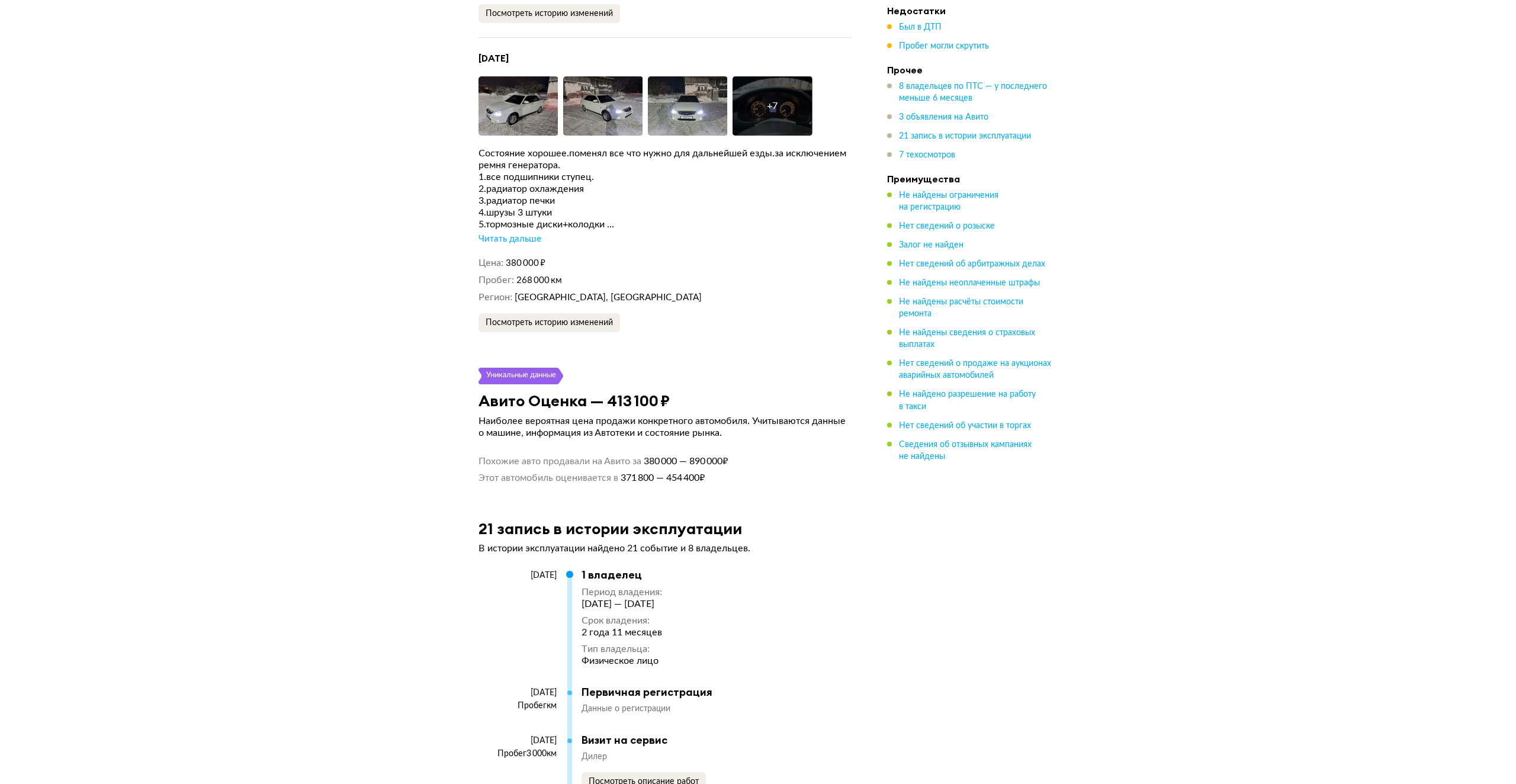
scroll to position [3197, 0]
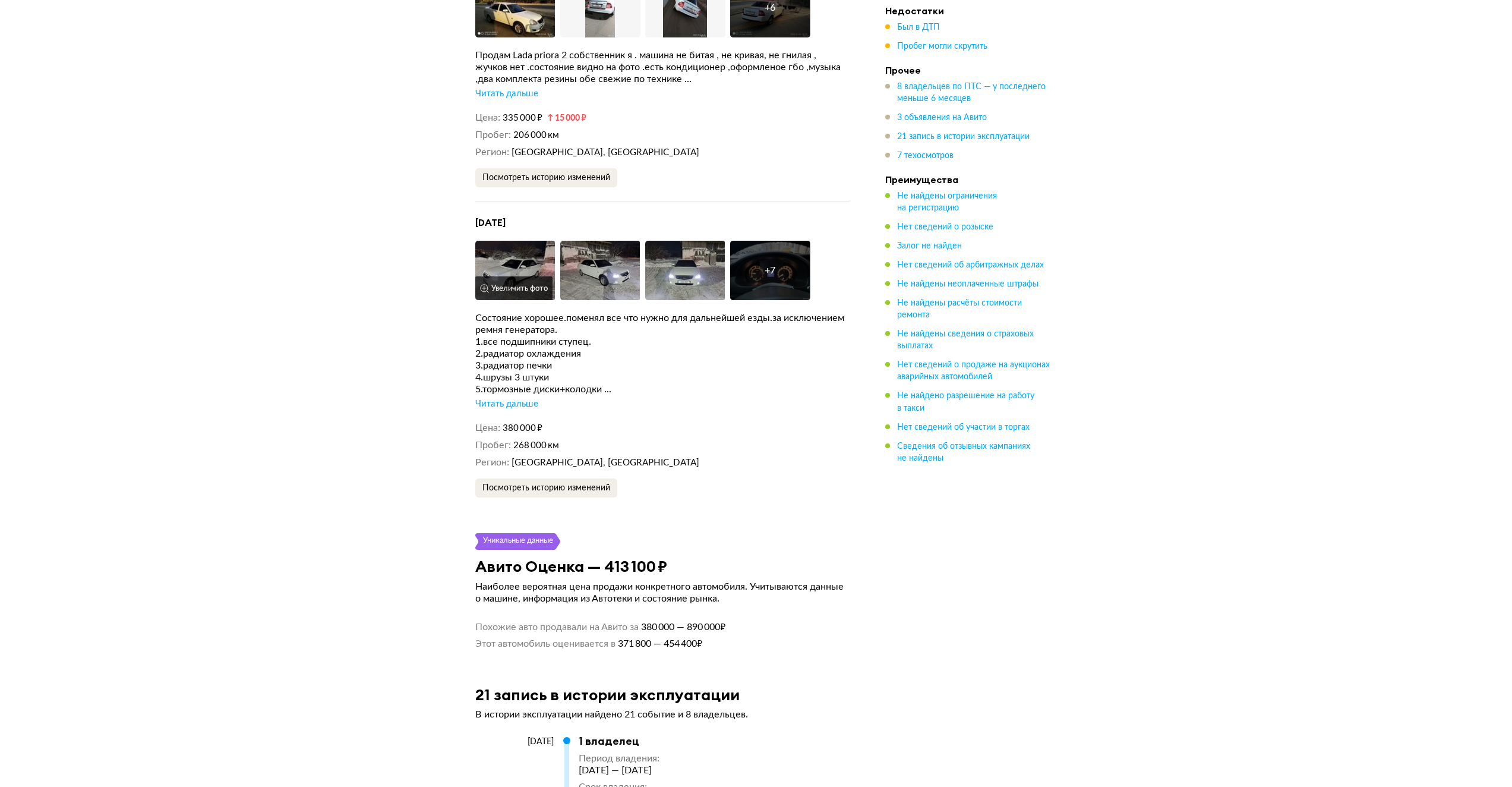
click at [514, 276] on button "Увеличить фото" at bounding box center [514, 288] width 78 height 24
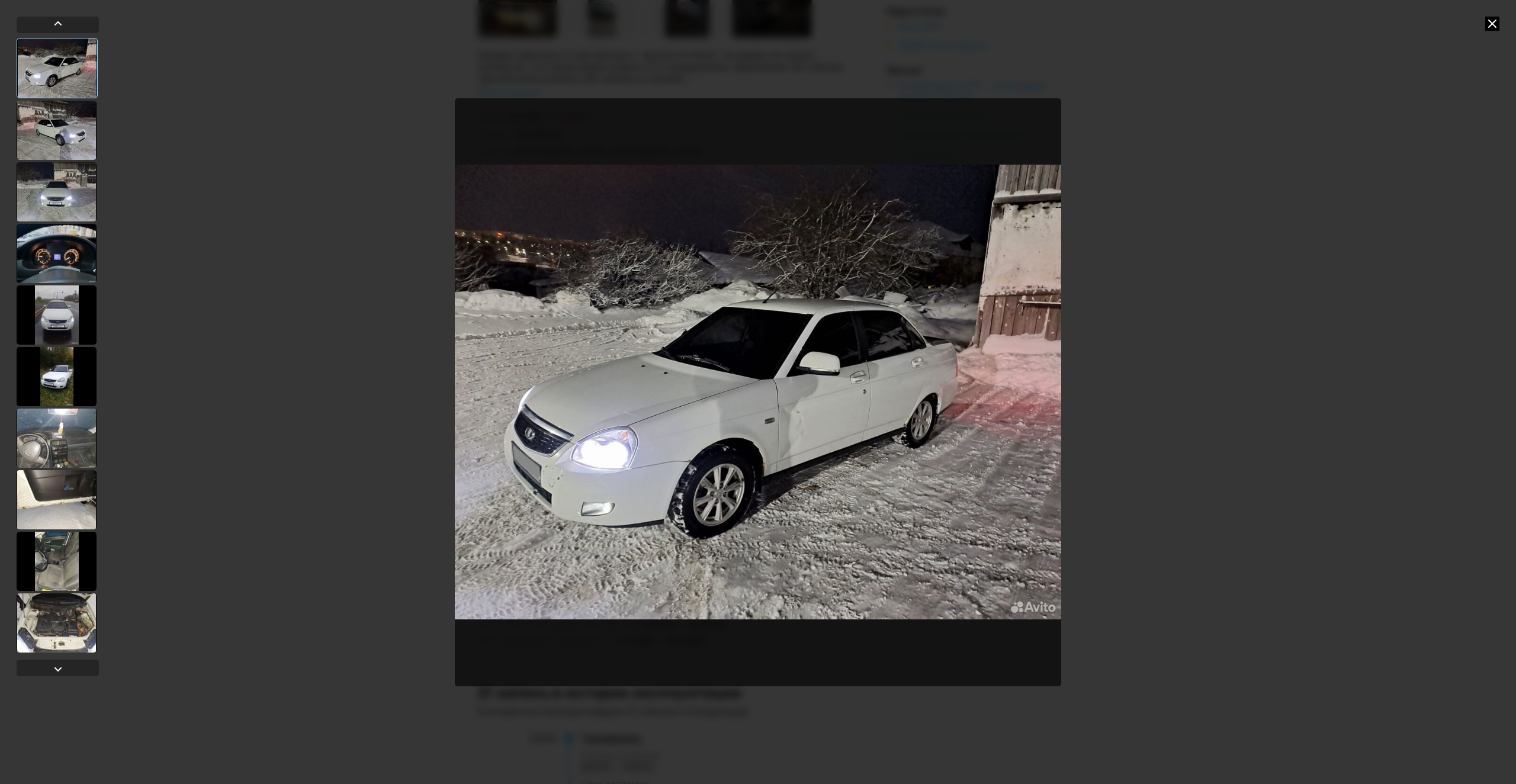
click at [60, 140] on div at bounding box center [56, 130] width 80 height 59
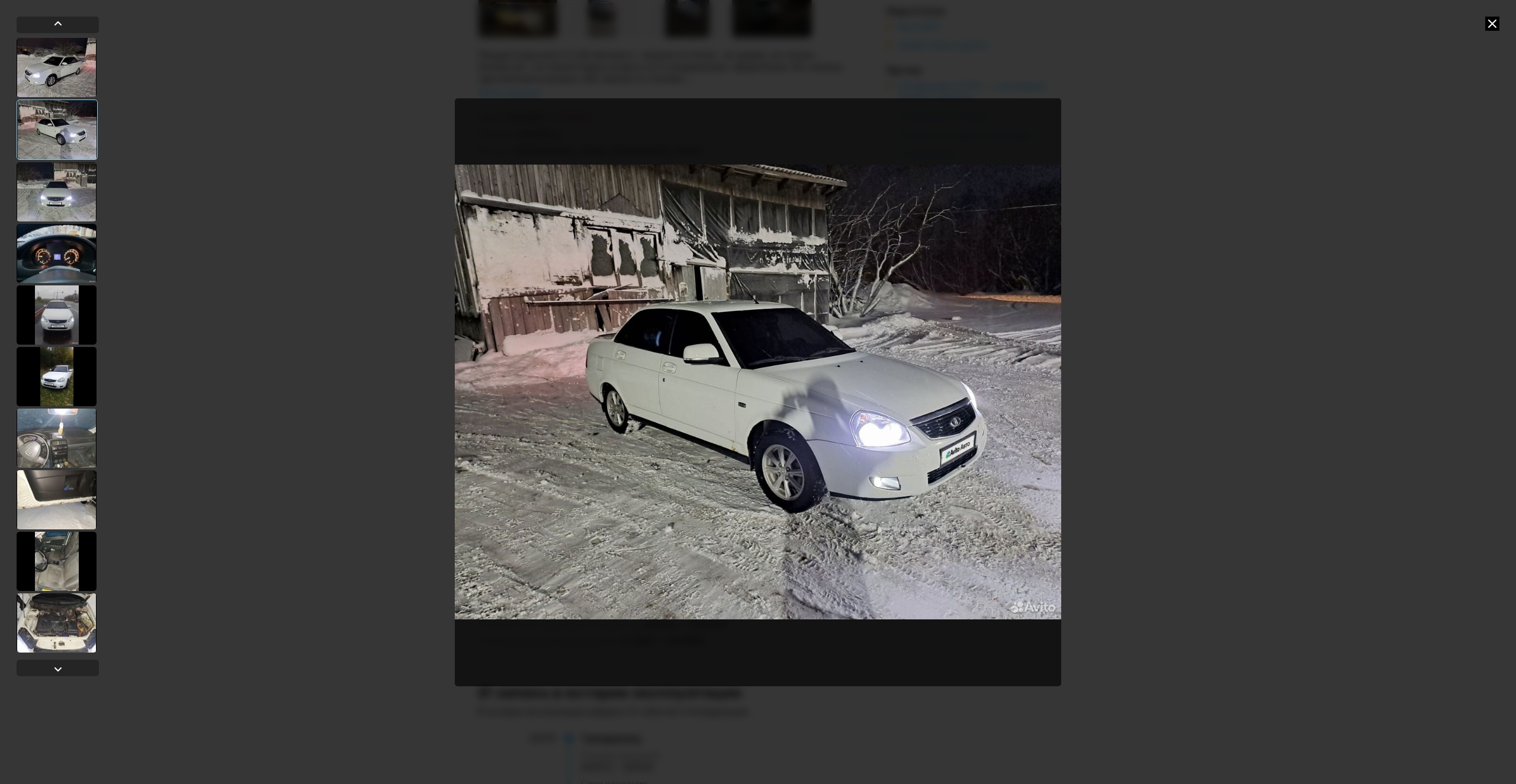
click at [52, 184] on div at bounding box center [56, 192] width 80 height 59
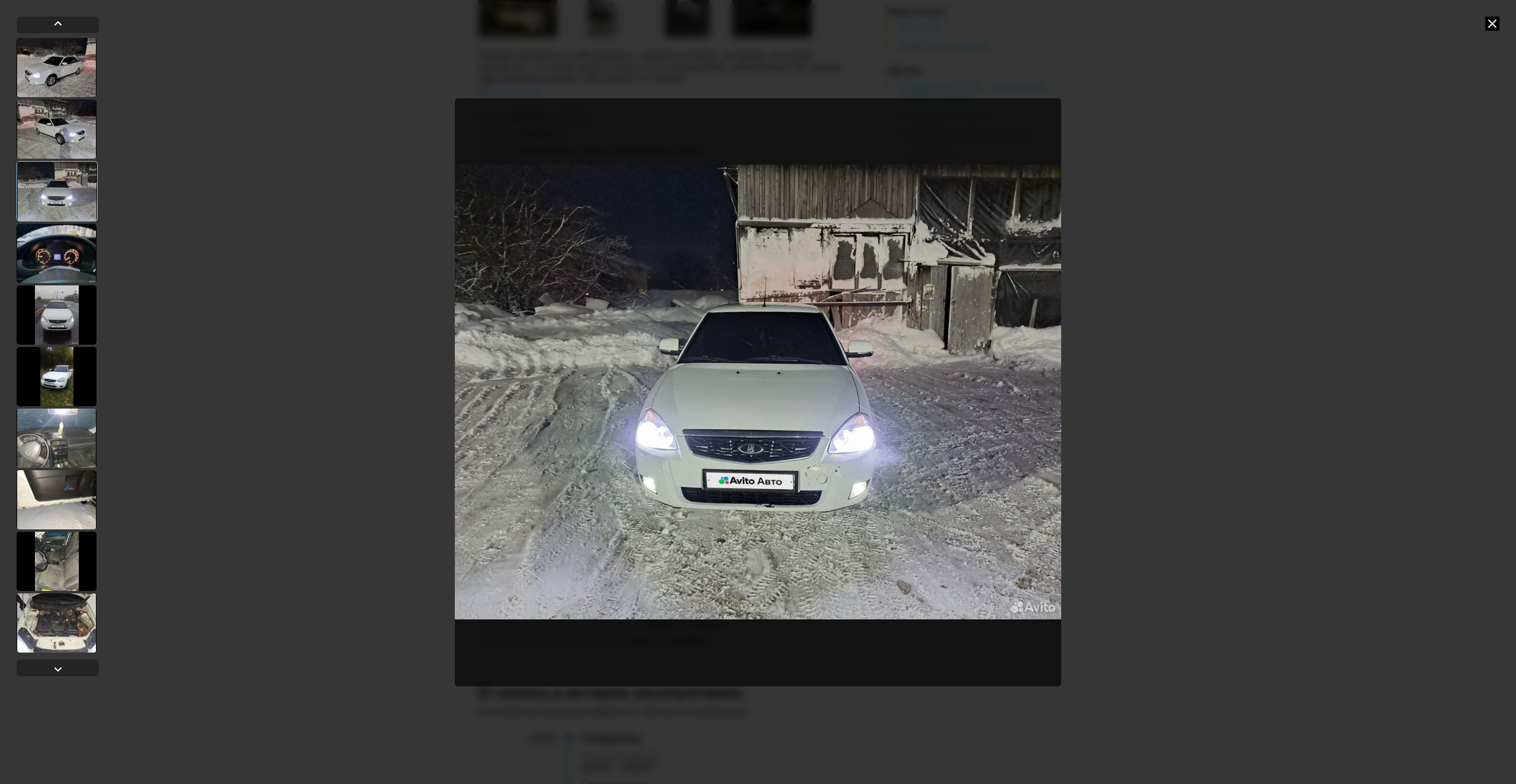
click at [53, 231] on div at bounding box center [56, 254] width 80 height 59
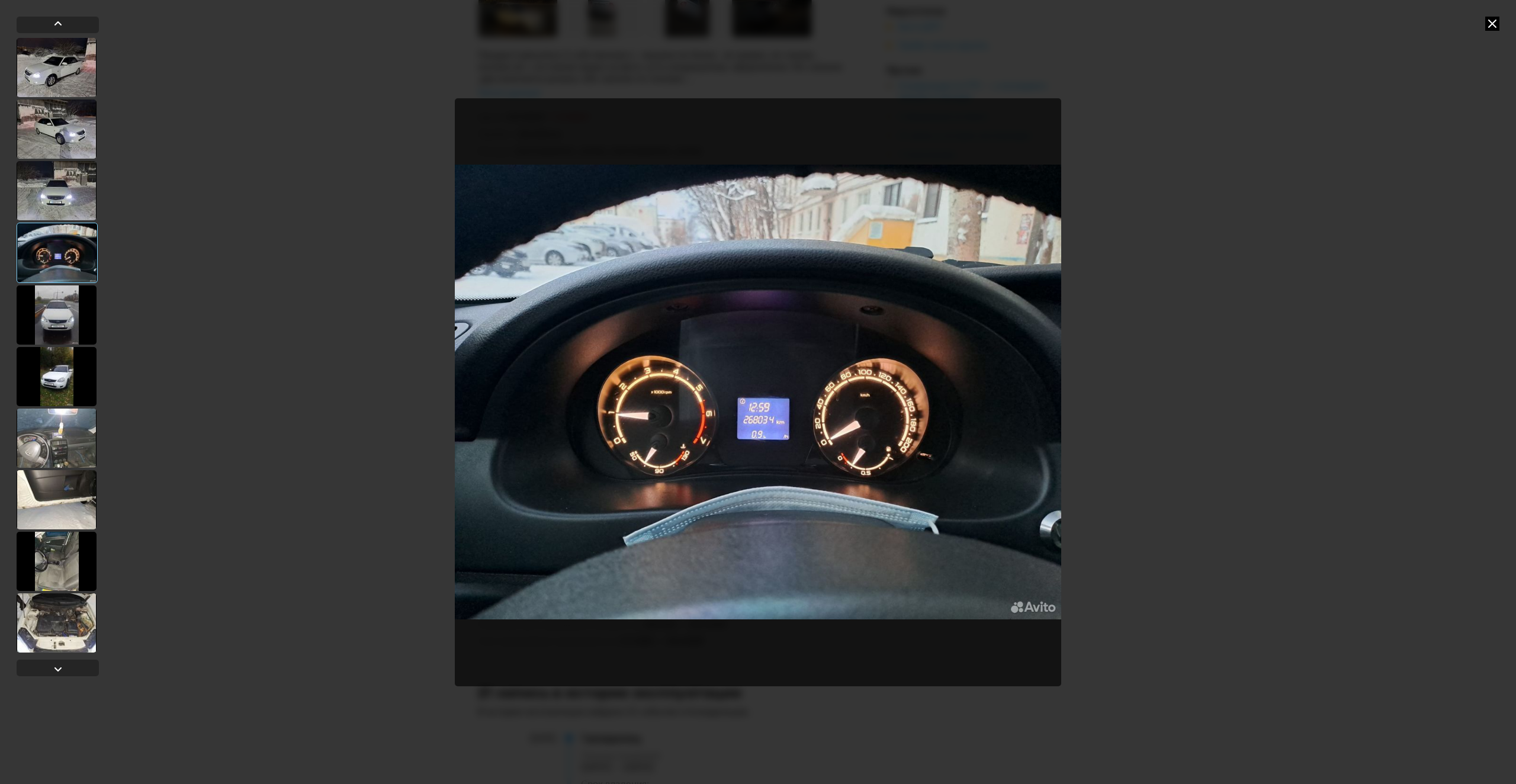
click at [62, 323] on div at bounding box center [56, 315] width 80 height 59
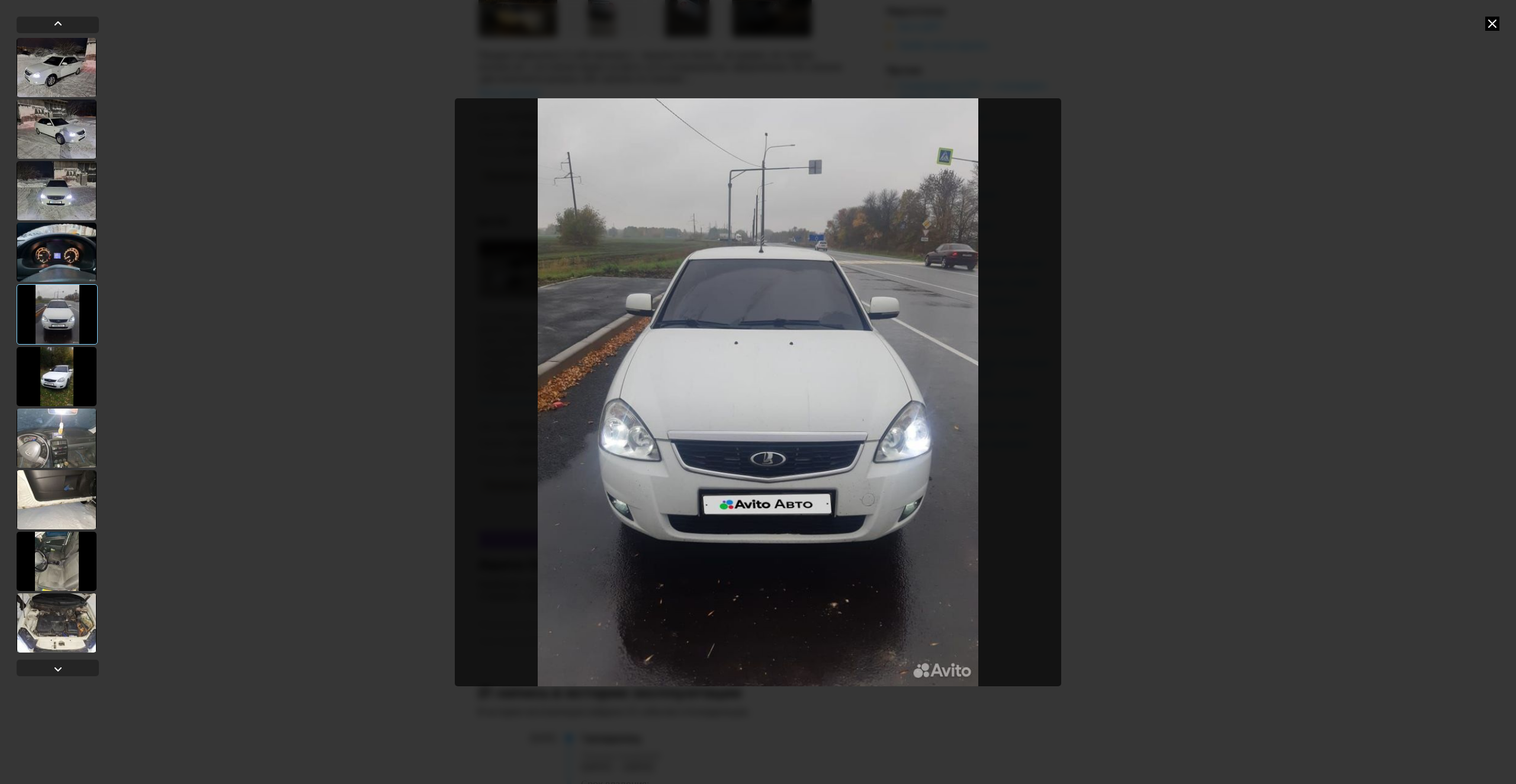
click at [54, 357] on div at bounding box center [56, 376] width 80 height 59
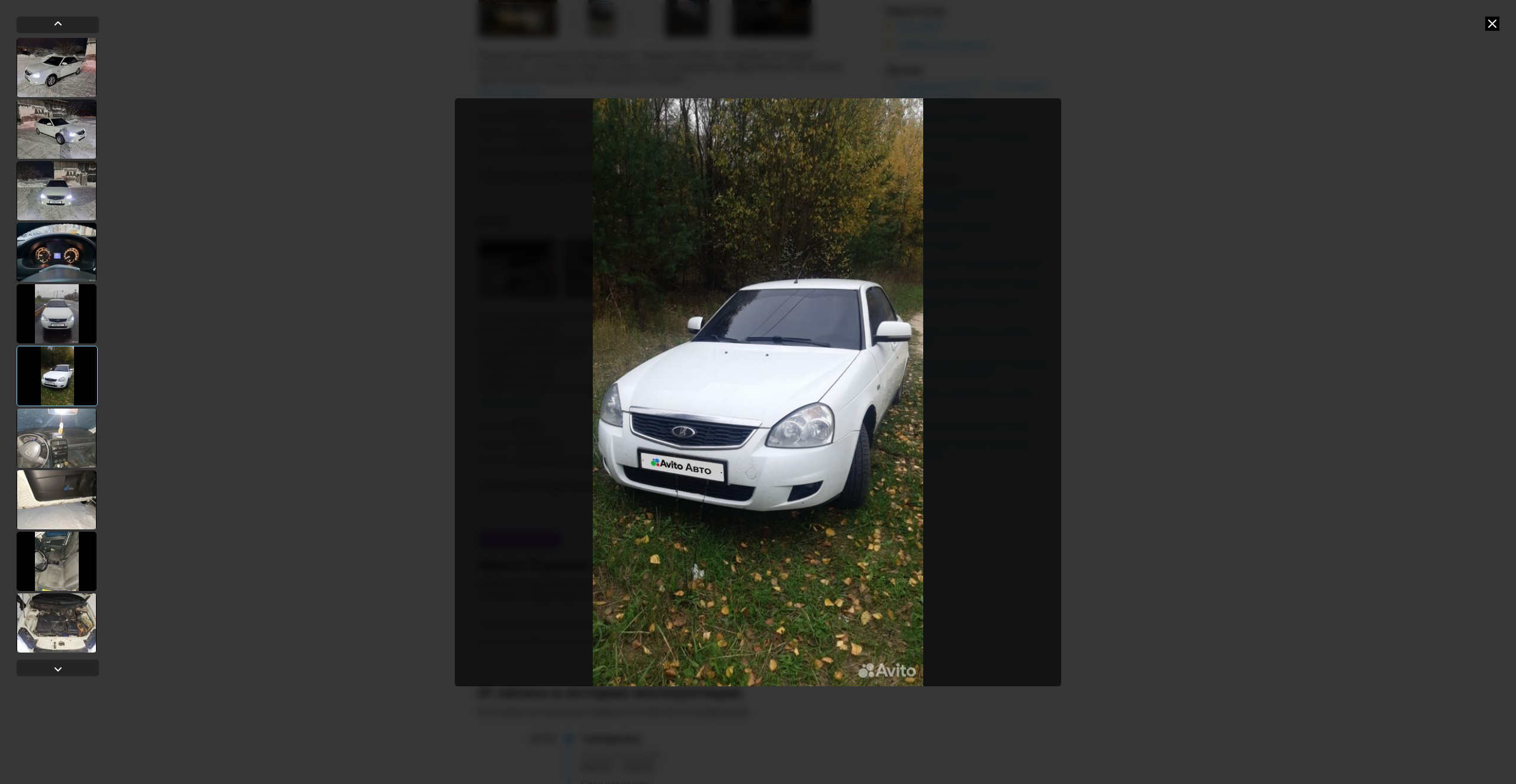
click at [45, 396] on div at bounding box center [57, 376] width 81 height 60
click at [58, 429] on div at bounding box center [56, 439] width 80 height 59
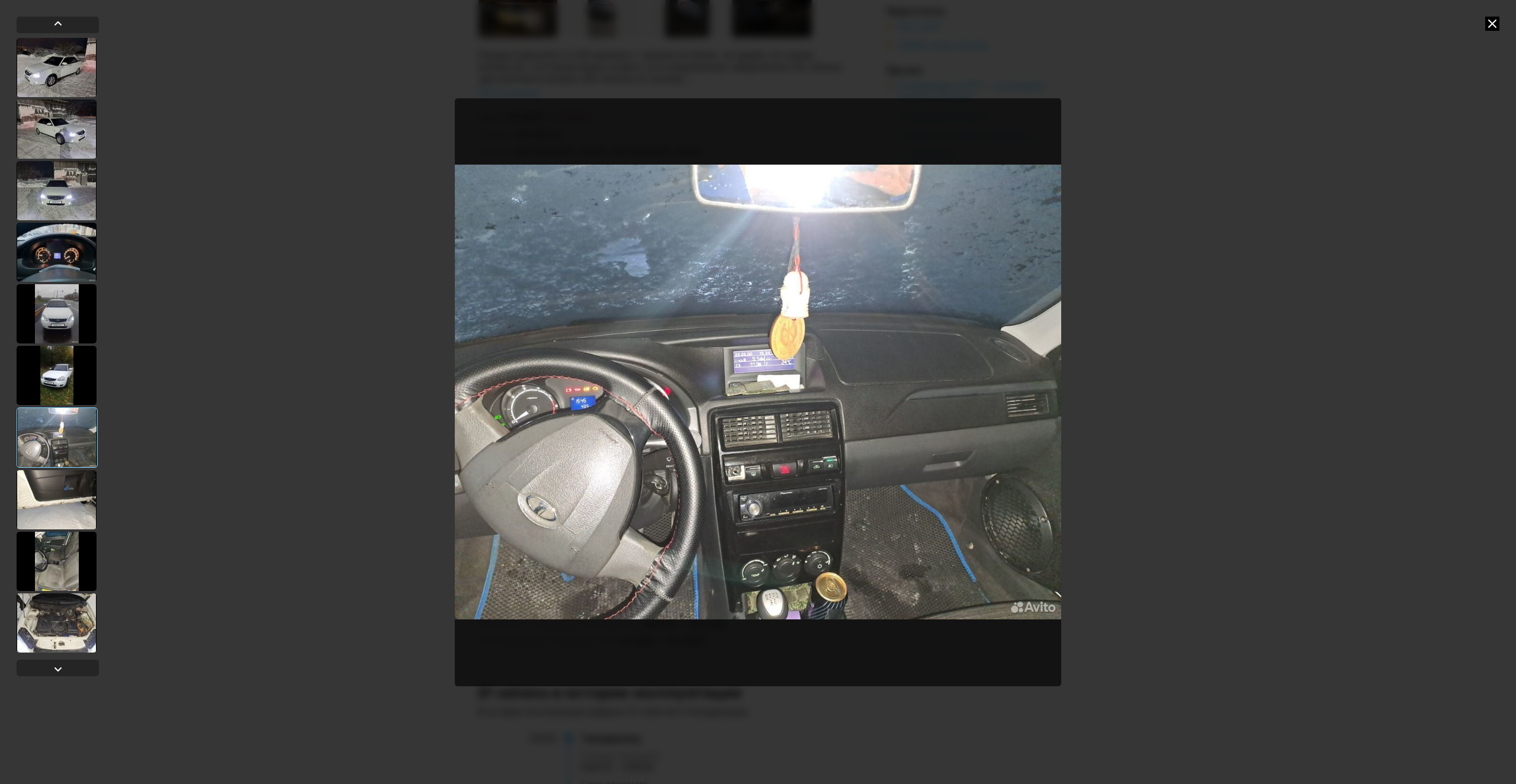
click at [61, 487] on div at bounding box center [56, 500] width 80 height 59
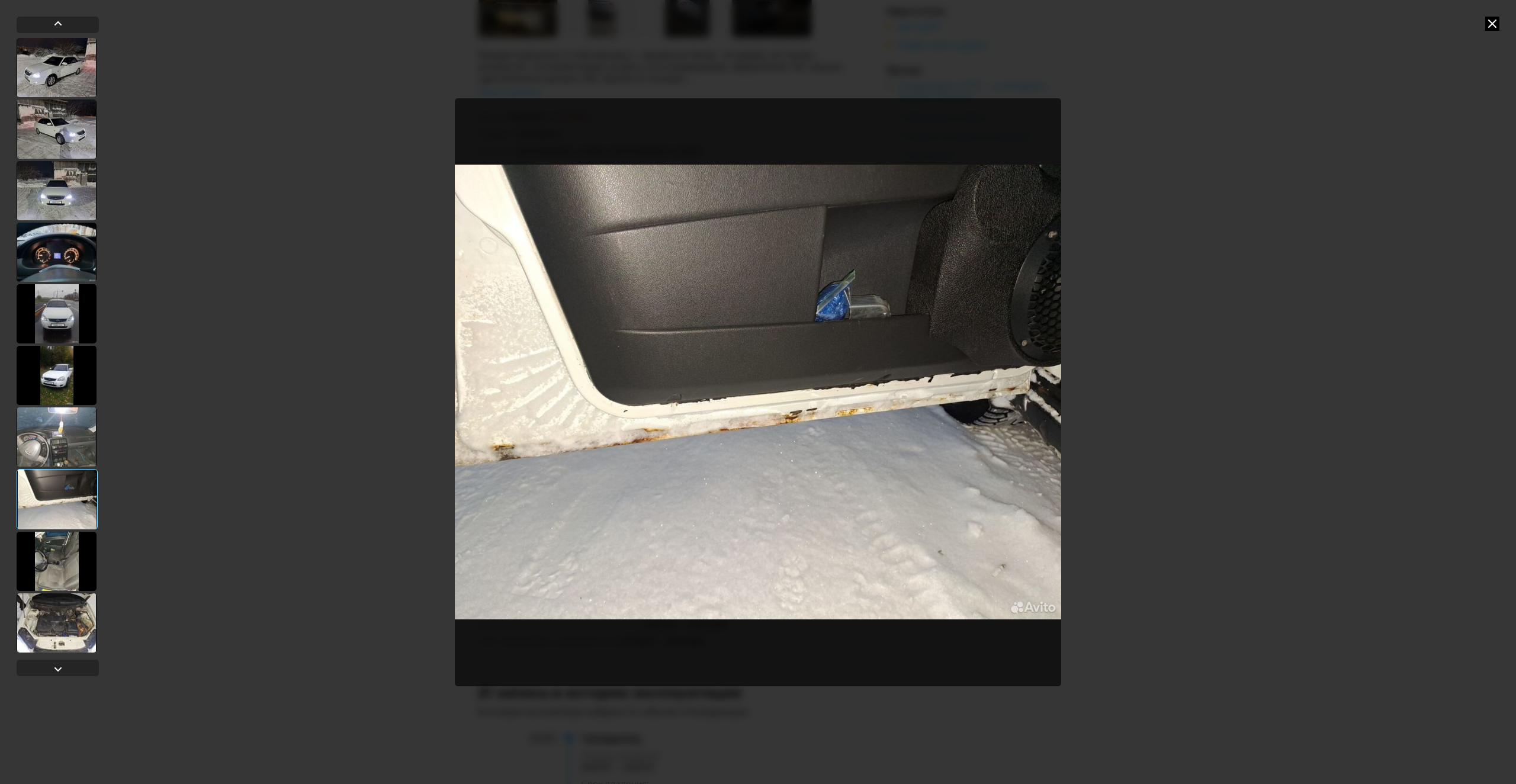
click at [71, 546] on div at bounding box center [56, 561] width 80 height 59
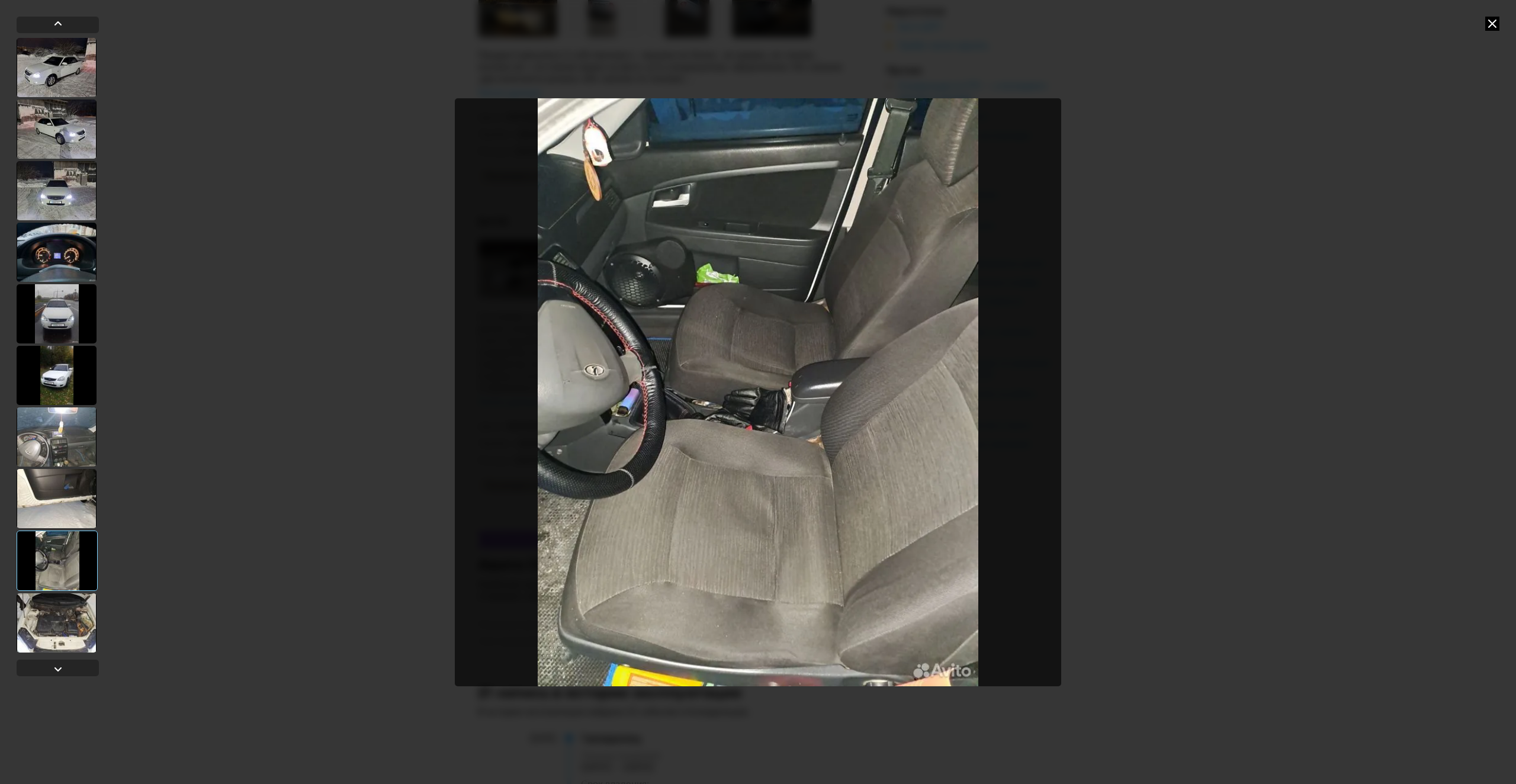
click at [58, 626] on div at bounding box center [56, 623] width 80 height 59
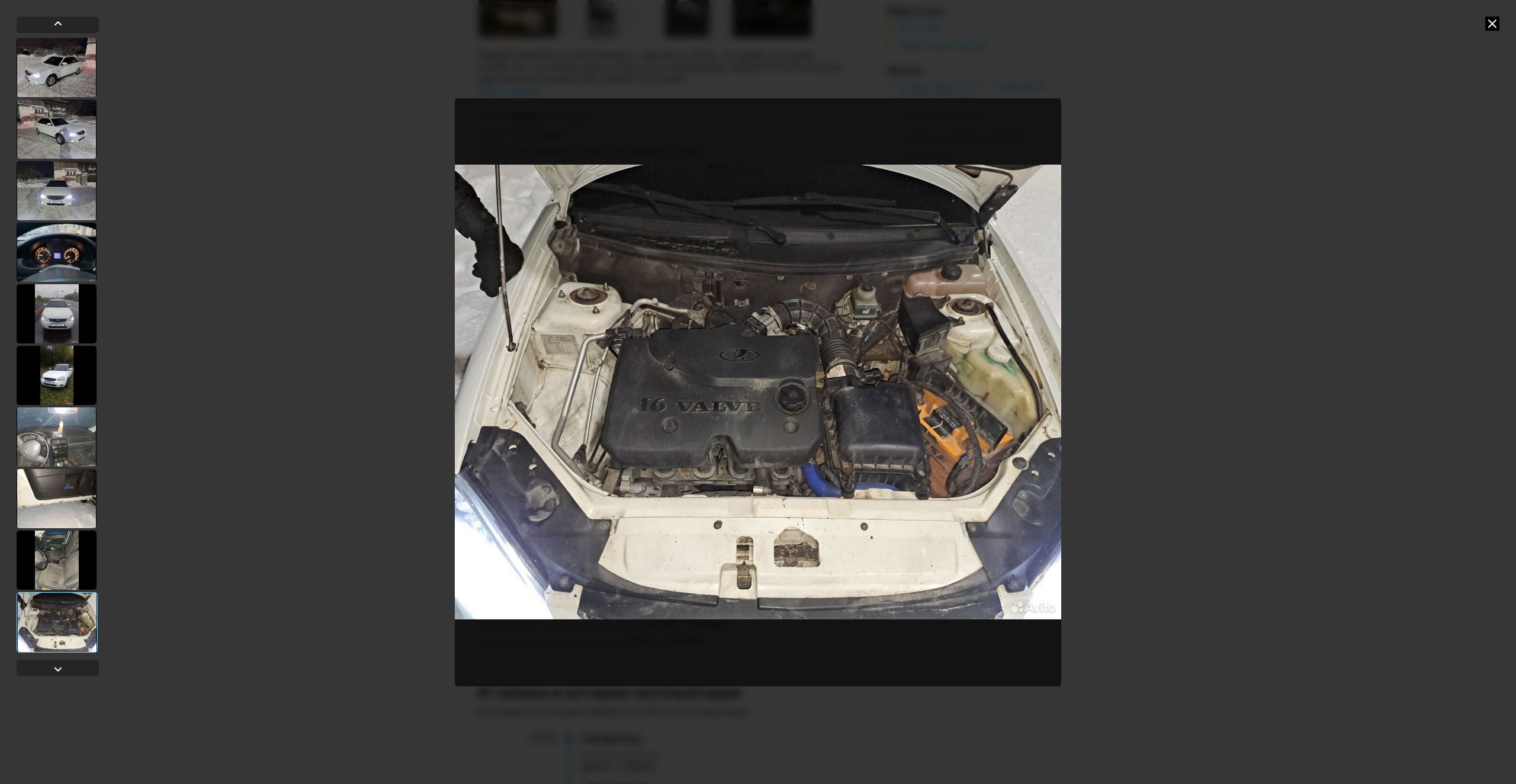
click at [1240, 357] on div at bounding box center [758, 392] width 1516 height 784
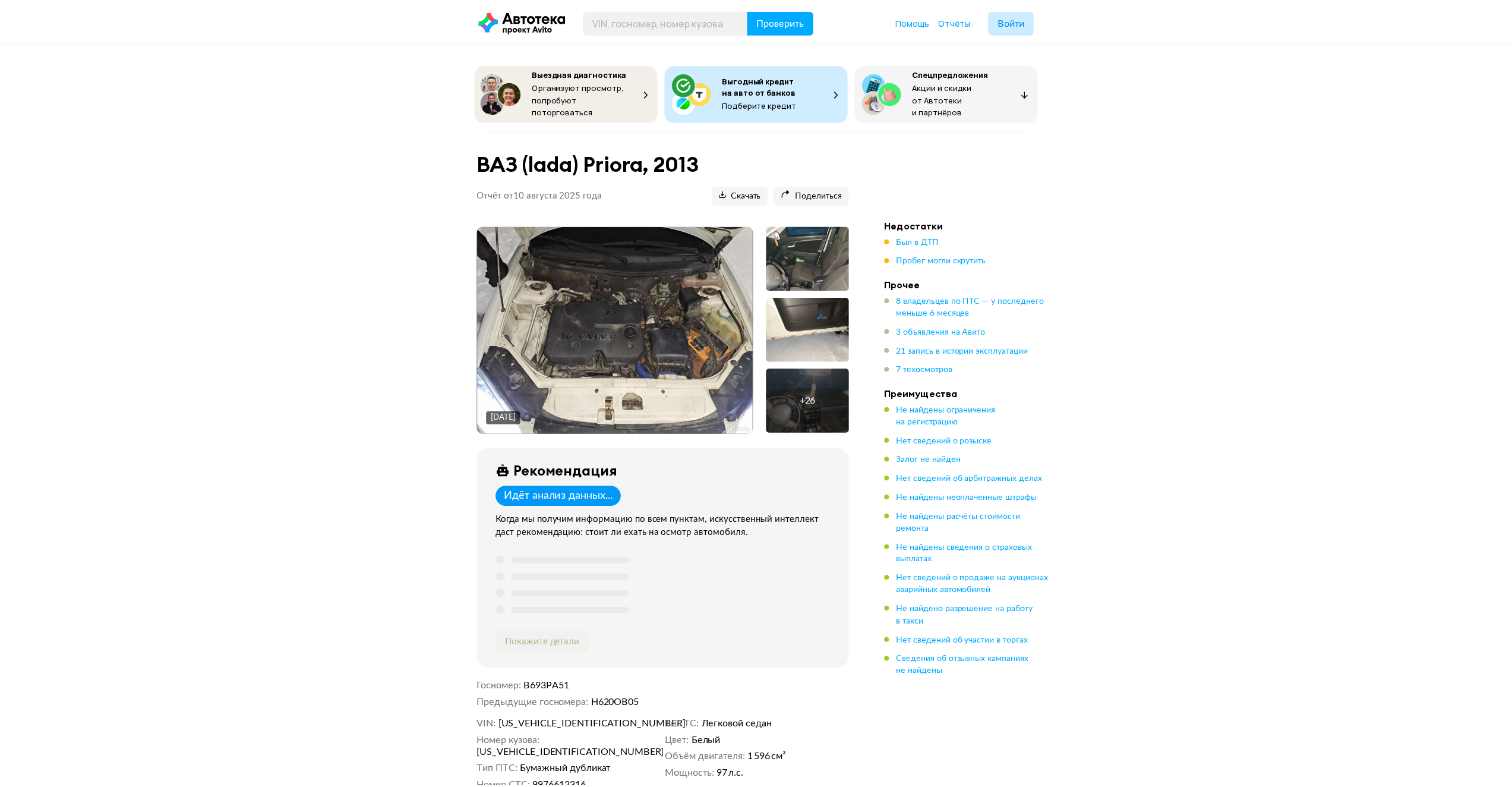
scroll to position [3210, 0]
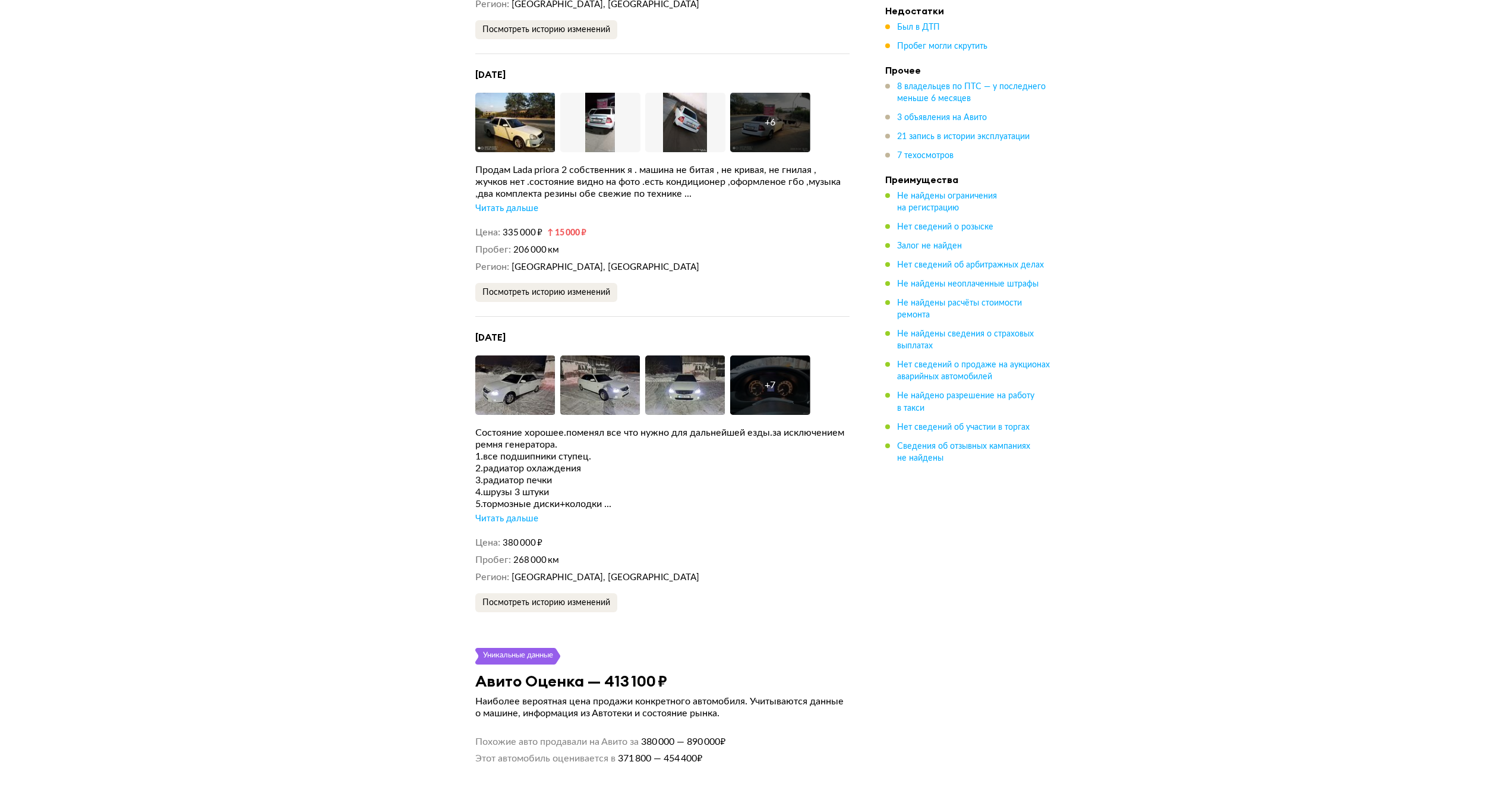
scroll to position [2972, 0]
